Goal: Find specific page/section

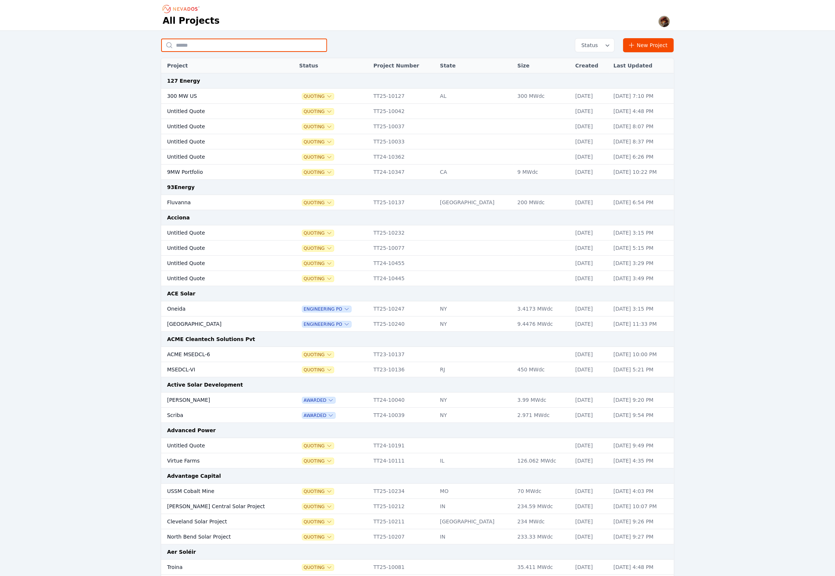
click at [225, 44] on input "text" at bounding box center [244, 45] width 166 height 13
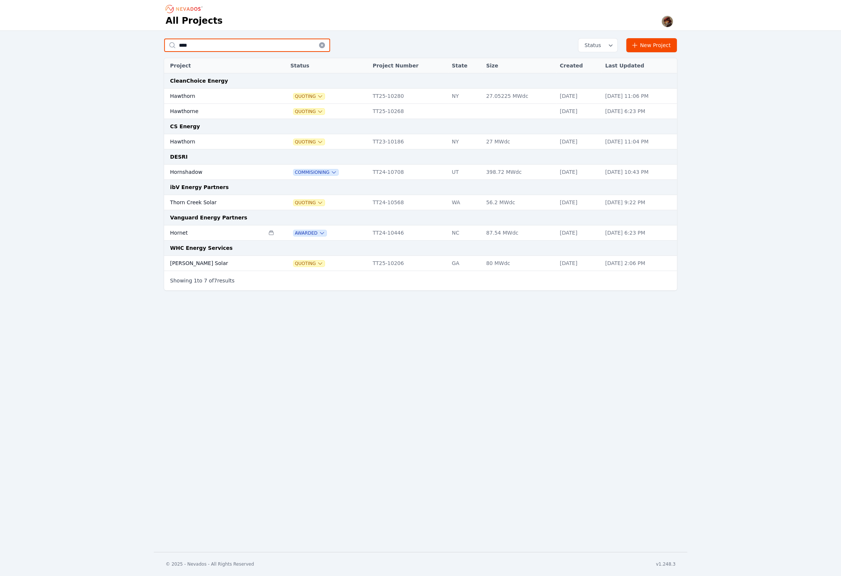
type input "****"
click at [175, 170] on td "Hornshadow" at bounding box center [214, 172] width 100 height 15
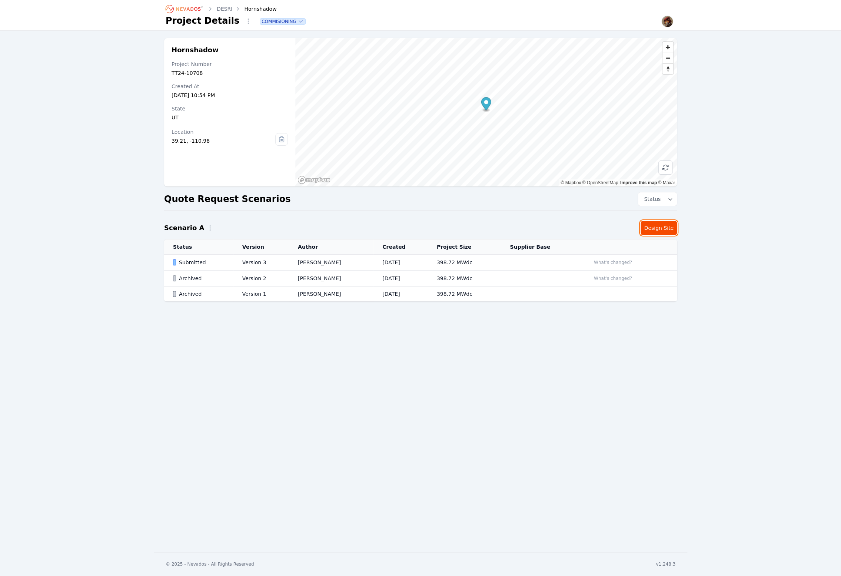
click at [654, 225] on link "Design Site" at bounding box center [659, 228] width 36 height 14
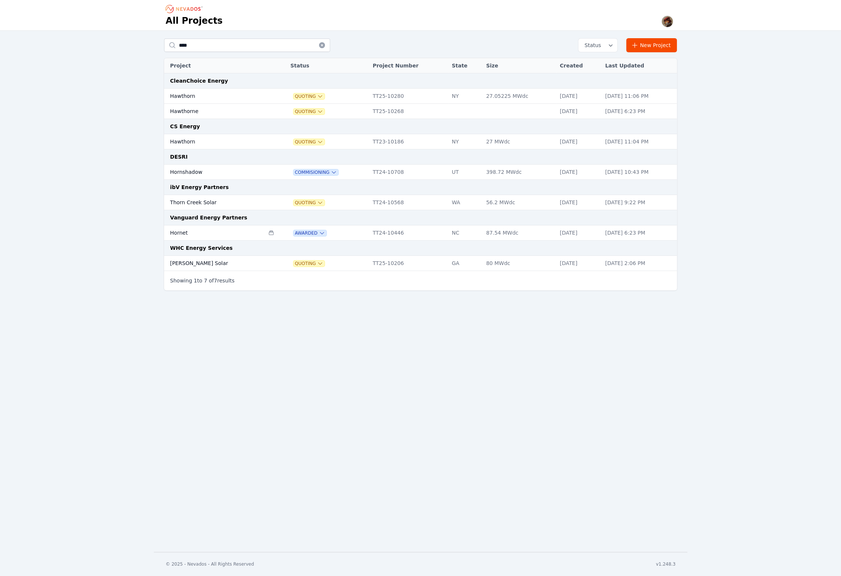
click at [320, 45] on icon at bounding box center [322, 45] width 6 height 6
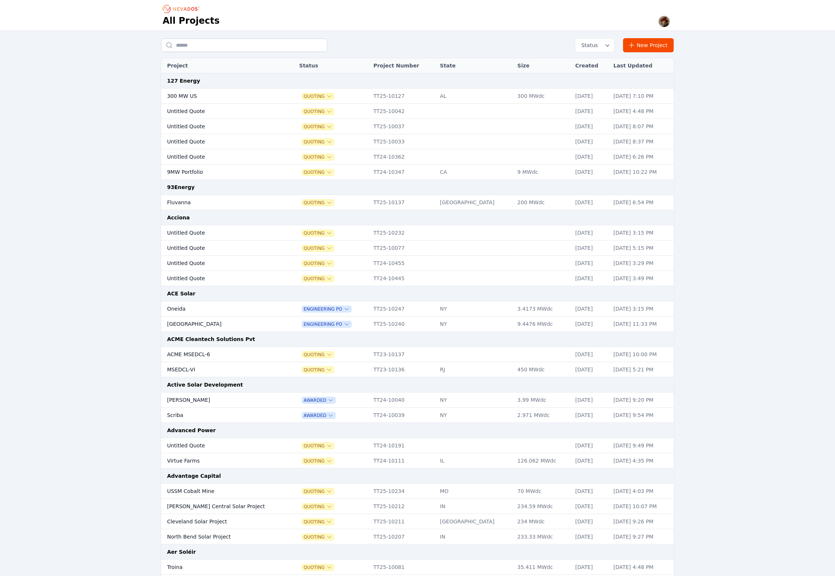
click at [572, 63] on th "Created" at bounding box center [591, 65] width 38 height 15
click at [183, 96] on td "300 MW US" at bounding box center [219, 96] width 116 height 15
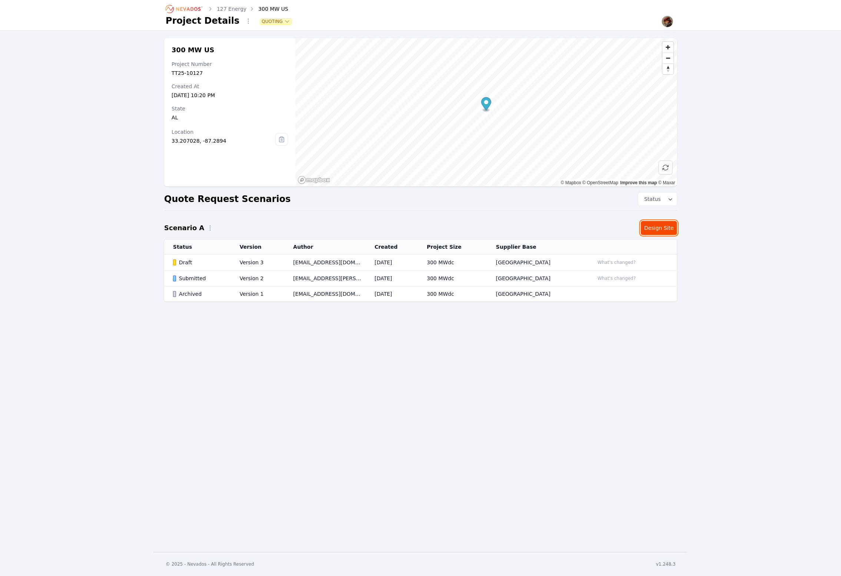
click at [658, 230] on link "Design Site" at bounding box center [659, 228] width 36 height 14
